Goal: Task Accomplishment & Management: Manage account settings

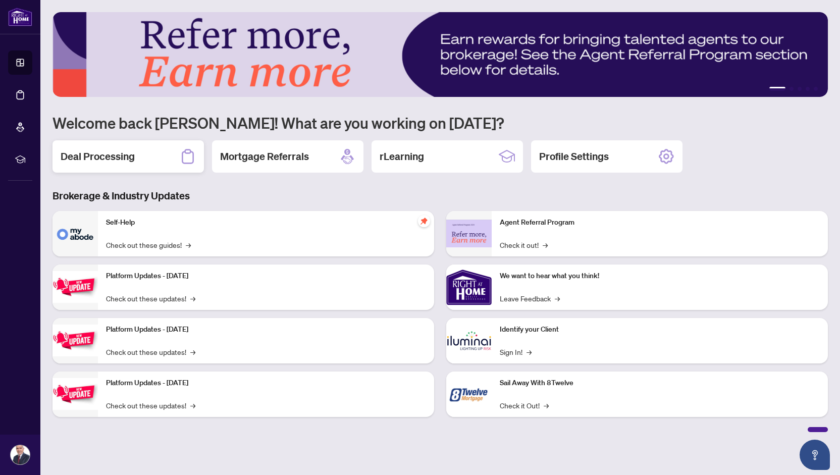
click at [115, 155] on h2 "Deal Processing" at bounding box center [98, 156] width 74 height 14
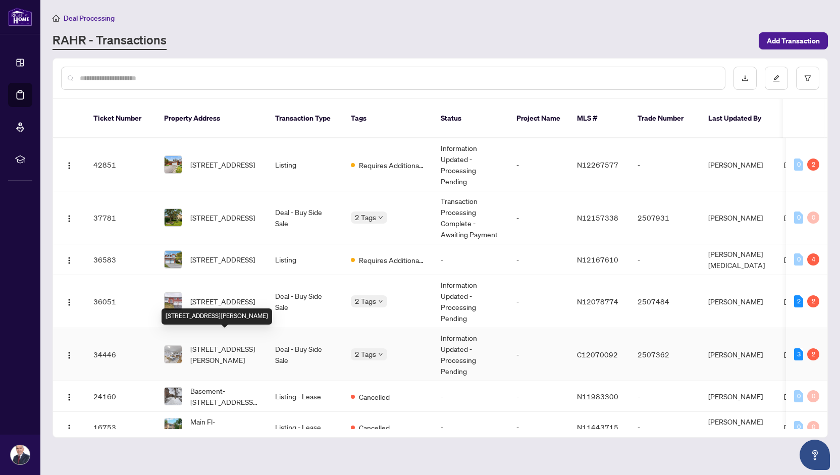
click at [227, 343] on span "[STREET_ADDRESS][PERSON_NAME]" at bounding box center [224, 354] width 69 height 22
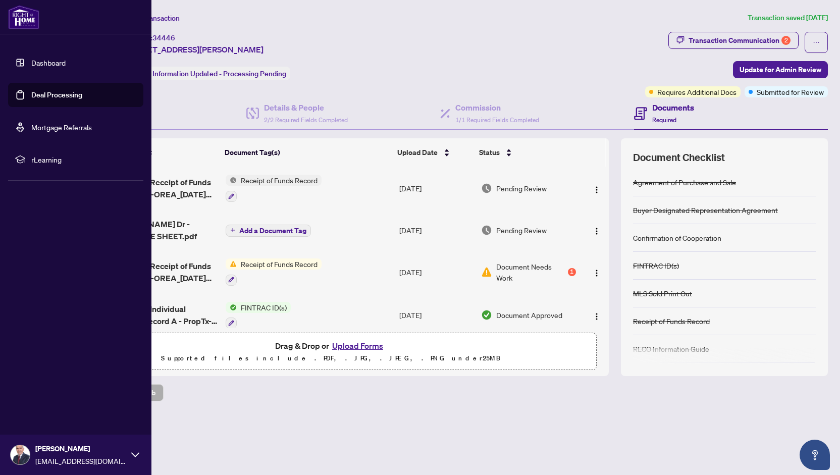
click at [0, 437] on div "[PERSON_NAME] [EMAIL_ADDRESS][DOMAIN_NAME]" at bounding box center [75, 454] width 151 height 40
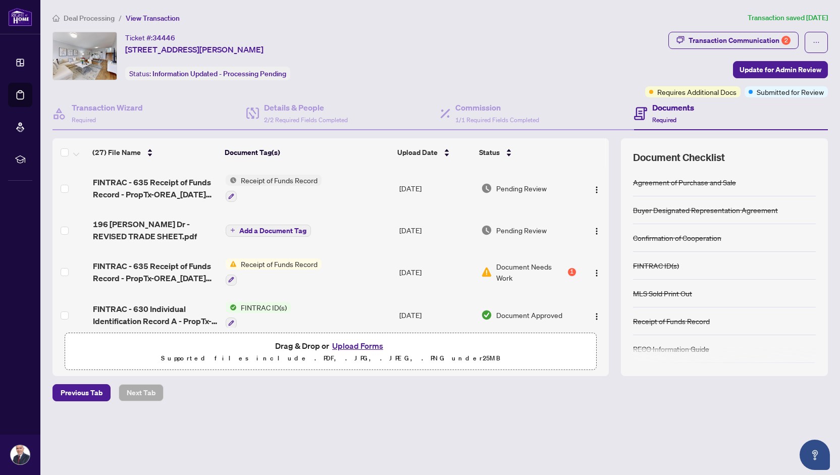
click at [486, 27] on div "Deal Processing / View Transaction Transaction saved [DATE] Ticket #: 34446 [ST…" at bounding box center [439, 224] width 783 height 424
click at [280, 269] on div "Receipt of Funds Record" at bounding box center [274, 271] width 96 height 27
click at [145, 277] on span "FINTRAC - 635 Receipt of Funds Record - PropTx-OREA_[DATE] 10_32_14.pdf" at bounding box center [155, 272] width 125 height 24
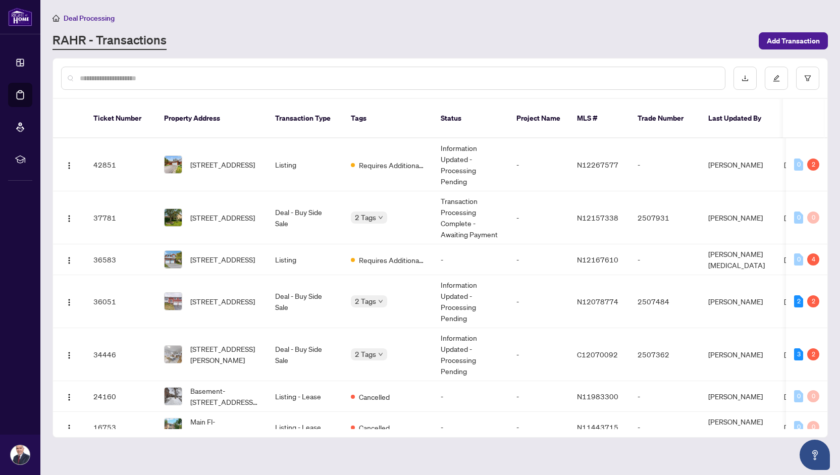
click at [234, 346] on span "[STREET_ADDRESS][PERSON_NAME]" at bounding box center [224, 354] width 69 height 22
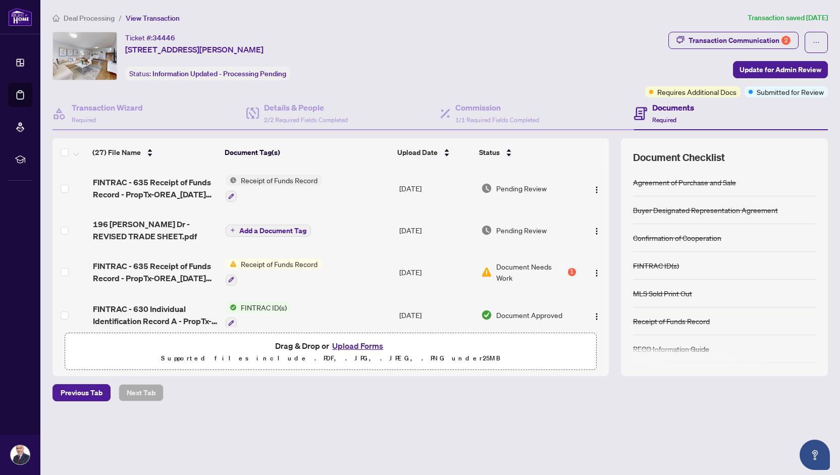
click at [299, 176] on span "Receipt of Funds Record" at bounding box center [279, 180] width 85 height 11
click at [175, 190] on span "FINTRAC - 635 Receipt of Funds Record - PropTx-OREA_[DATE] 14_26_12.pdf" at bounding box center [155, 188] width 125 height 24
